Goal: Transaction & Acquisition: Subscribe to service/newsletter

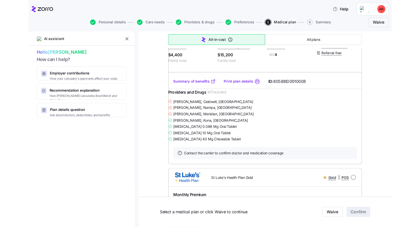
scroll to position [341, 0]
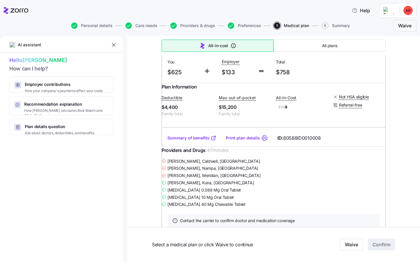
type textarea "x"
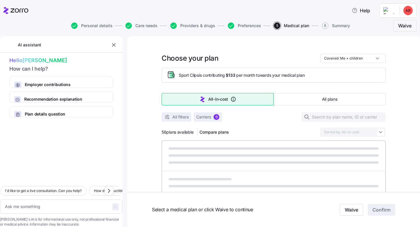
type textarea "x"
